Goal: Use online tool/utility: Utilize a website feature to perform a specific function

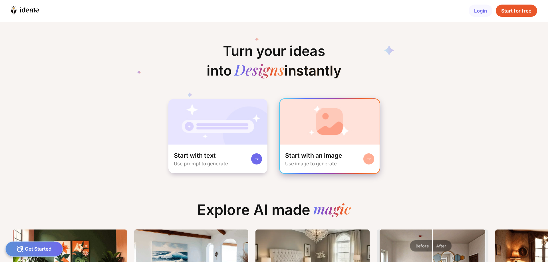
click at [349, 161] on div "Start with an image Use image to generate" at bounding box center [330, 159] width 100 height 29
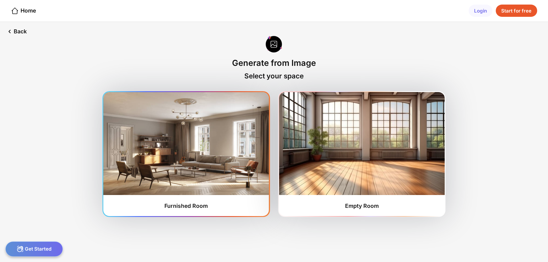
click at [167, 183] on img at bounding box center [186, 143] width 166 height 103
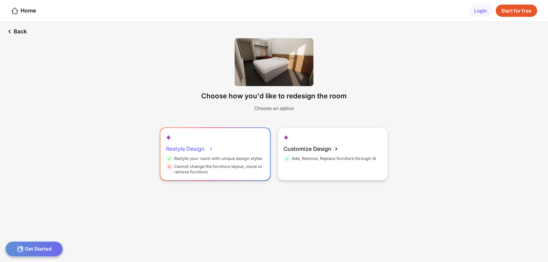
click at [235, 176] on div "Restyle Design Restyle your room with unique design styles Cannot change the fu…" at bounding box center [215, 154] width 110 height 52
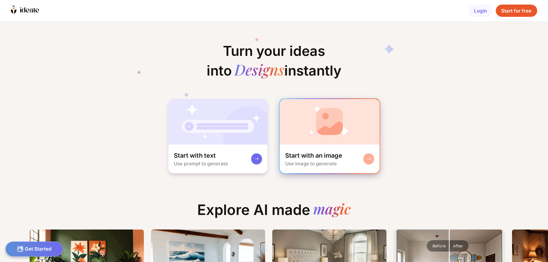
click at [341, 164] on div "Start with an image Use image to generate" at bounding box center [313, 159] width 57 height 15
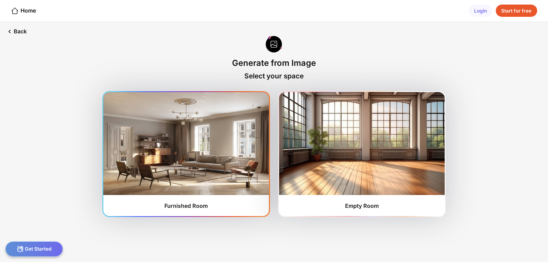
click at [186, 165] on img at bounding box center [186, 143] width 166 height 103
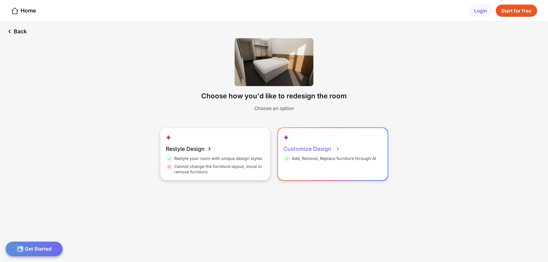
click at [340, 167] on div "Customize Design Add, Remove, Replace furniture through AI" at bounding box center [333, 154] width 110 height 52
